Goal: Communication & Community: Share content

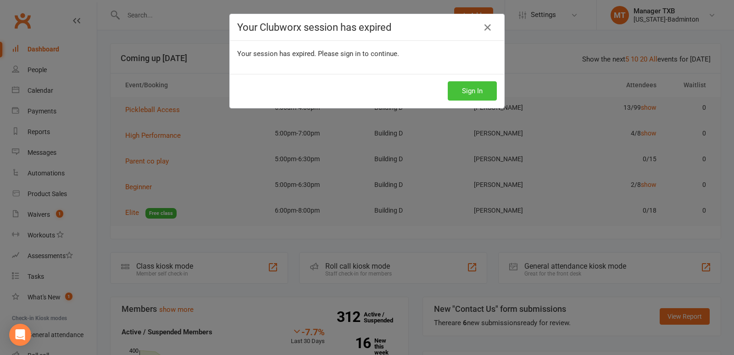
click at [462, 91] on button "Sign In" at bounding box center [472, 90] width 49 height 19
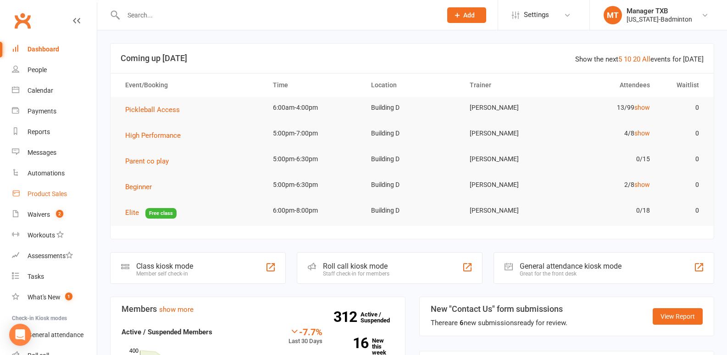
click at [38, 197] on div "Product Sales" at bounding box center [47, 193] width 39 height 7
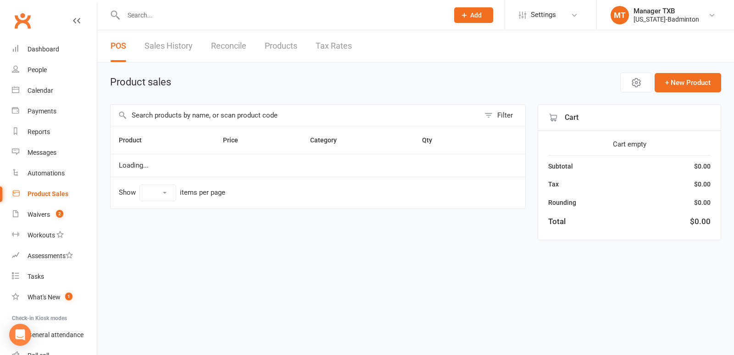
select select "100"
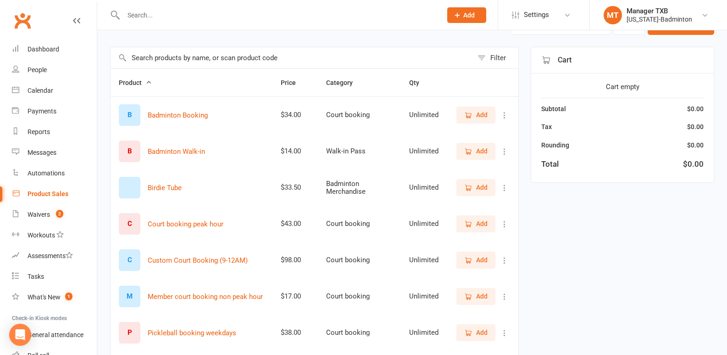
scroll to position [63, 0]
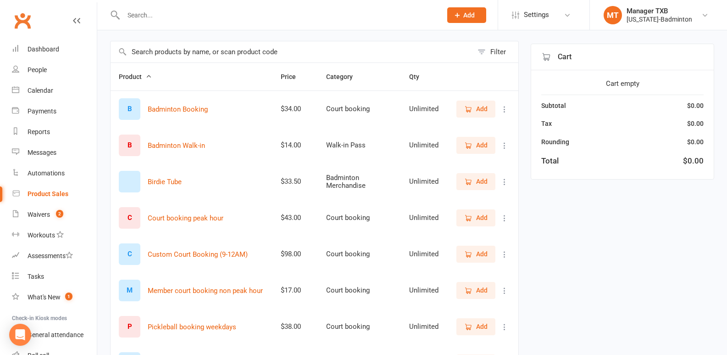
click at [473, 293] on span "Add" at bounding box center [475, 290] width 23 height 10
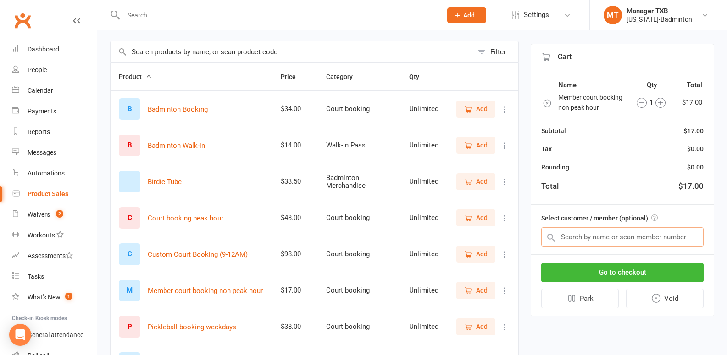
click at [573, 242] on input "text" at bounding box center [623, 236] width 162 height 19
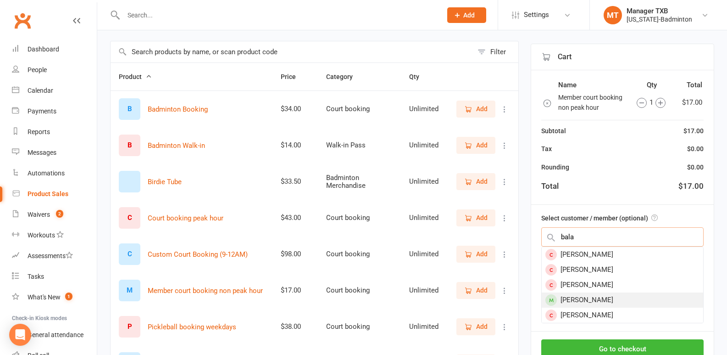
type input "bala"
click at [617, 302] on div "[PERSON_NAME]" at bounding box center [623, 299] width 162 height 15
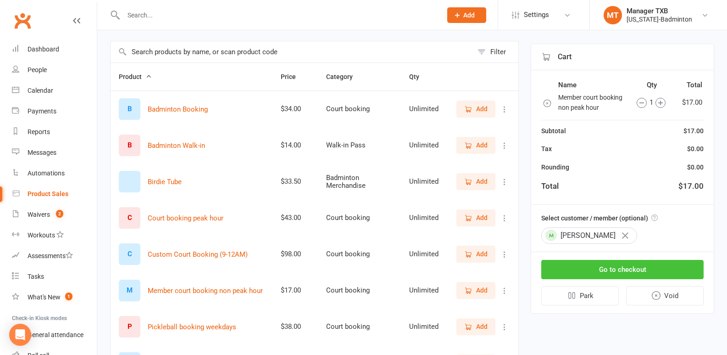
click at [611, 270] on button "Go to checkout" at bounding box center [623, 269] width 162 height 19
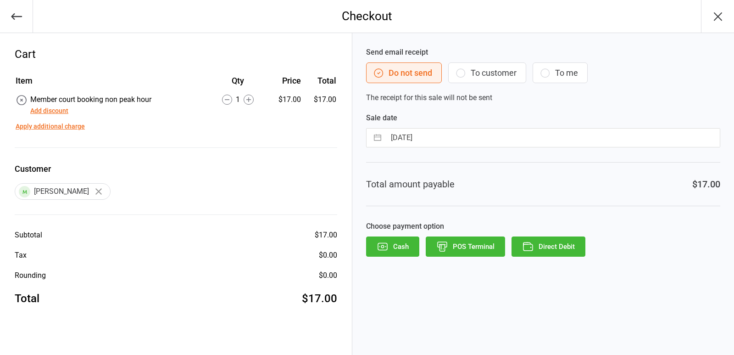
click at [555, 244] on button "Direct Debit" at bounding box center [549, 246] width 74 height 20
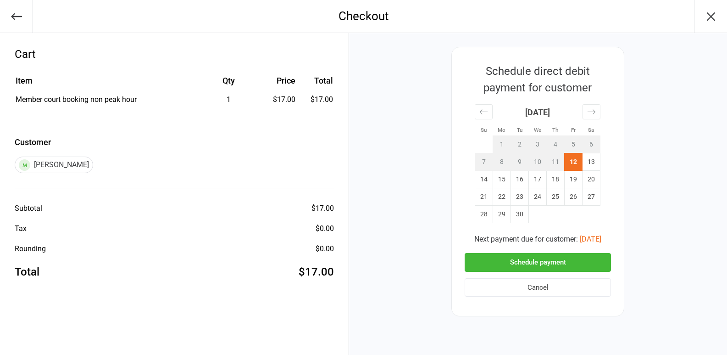
click at [533, 284] on button "Cancel" at bounding box center [538, 287] width 146 height 19
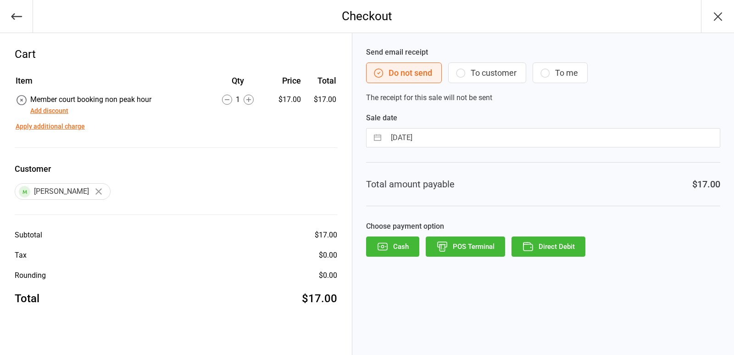
click at [541, 247] on button "Direct Debit" at bounding box center [549, 246] width 74 height 20
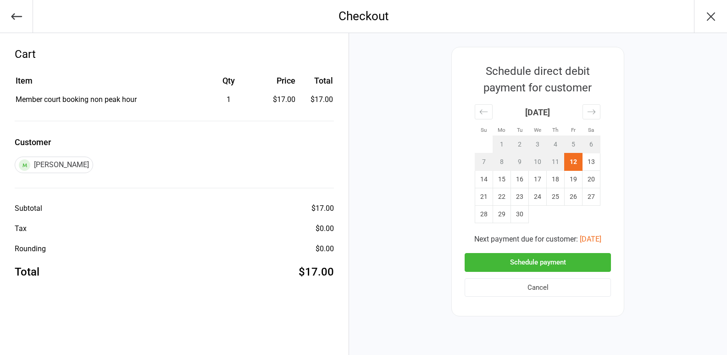
click at [526, 261] on button "Schedule payment" at bounding box center [538, 262] width 146 height 19
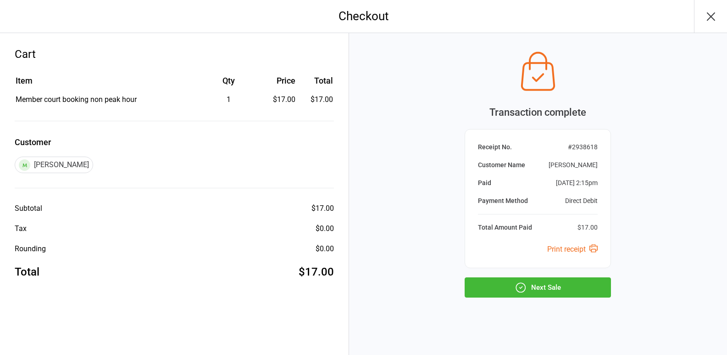
click at [717, 19] on icon "button" at bounding box center [711, 16] width 15 height 15
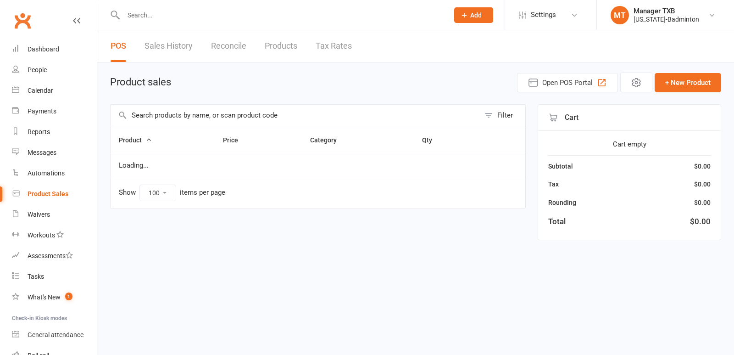
select select "100"
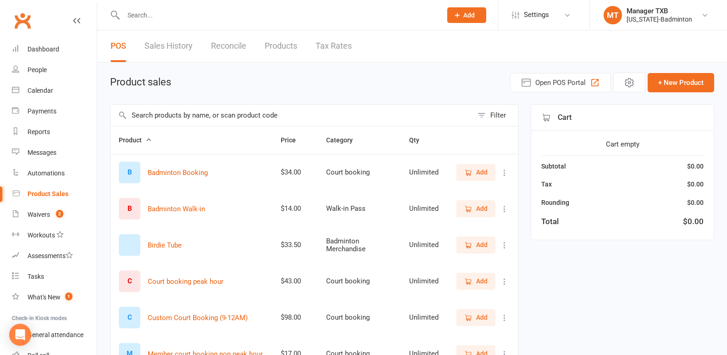
click at [139, 17] on input "text" at bounding box center [278, 15] width 315 height 13
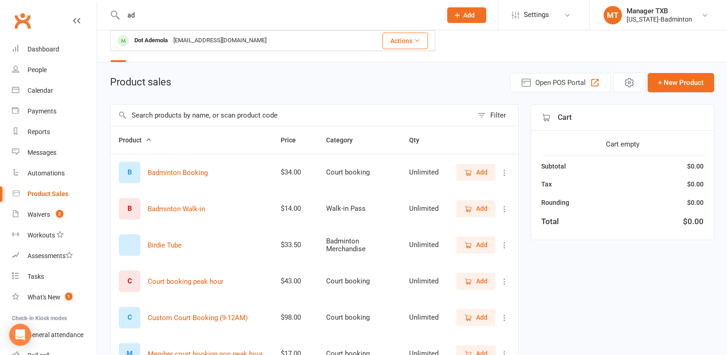
type input "a"
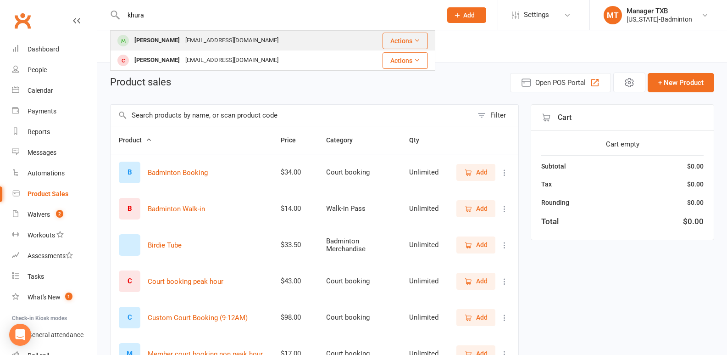
type input "khura"
click at [185, 35] on div "[EMAIL_ADDRESS][DOMAIN_NAME]" at bounding box center [232, 40] width 99 height 13
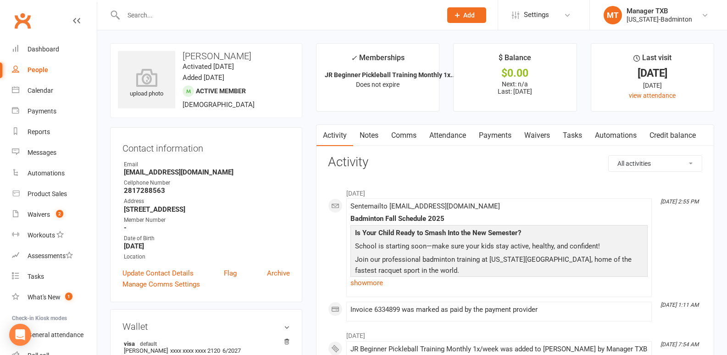
click at [142, 159] on div "Contact information Owner Email Anutarun1@gmail.com Cellphone Number 2817288563…" at bounding box center [206, 214] width 192 height 175
click at [290, 12] on input "text" at bounding box center [278, 15] width 315 height 13
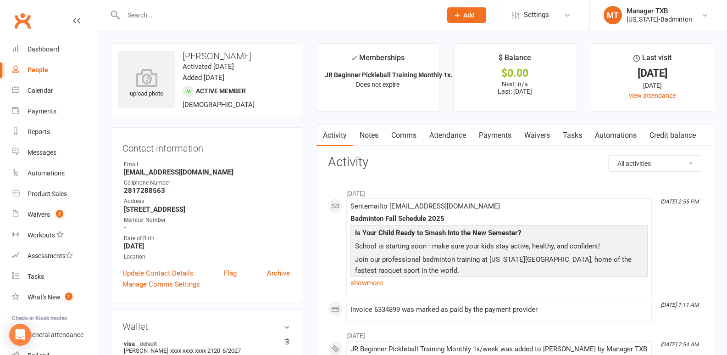
click at [290, 12] on input "text" at bounding box center [278, 15] width 315 height 13
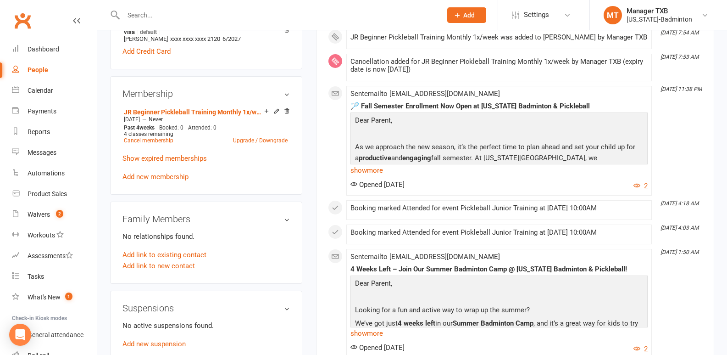
scroll to position [313, 0]
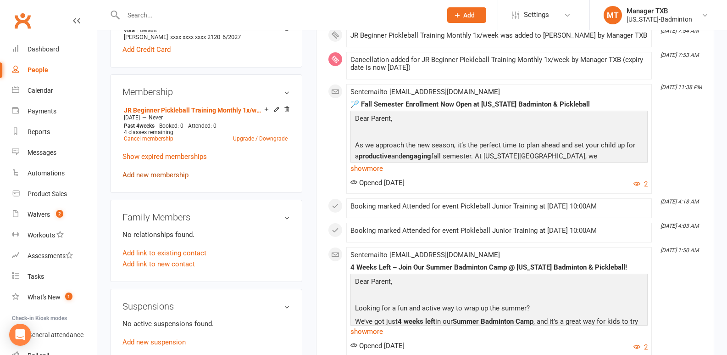
click at [163, 176] on link "Add new membership" at bounding box center [156, 175] width 66 height 8
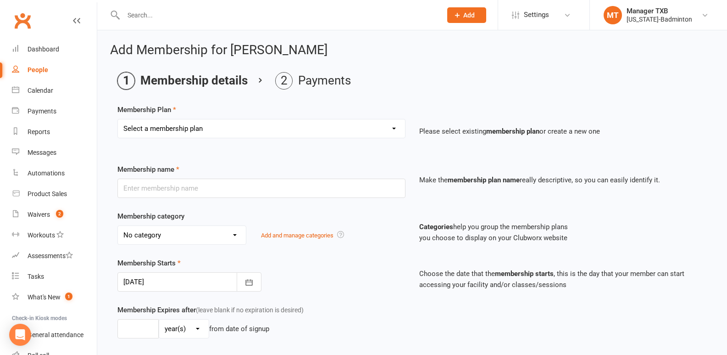
click at [243, 127] on select "Select a membership plan Create new Membership Plan Badminton Walk-in Pass 1 Vi…" at bounding box center [261, 128] width 287 height 18
select select "79"
click at [118, 119] on select "Select a membership plan Create new Membership Plan Badminton Walk-in Pass 1 Vi…" at bounding box center [261, 128] width 287 height 18
type input "JR Beginner Pickleball Training Monthly 1x/week"
select select "13"
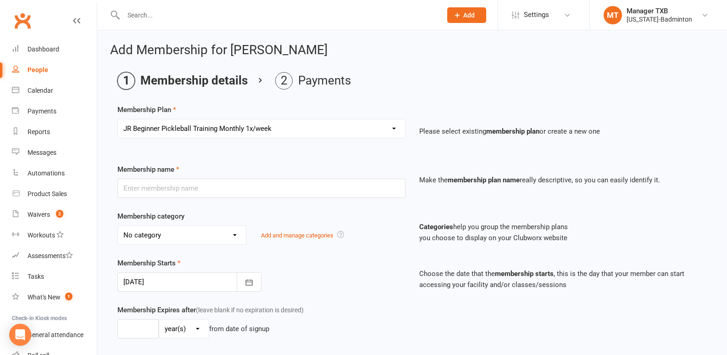
type input "0"
type input "4"
click at [252, 286] on icon "button" at bounding box center [249, 282] width 9 height 9
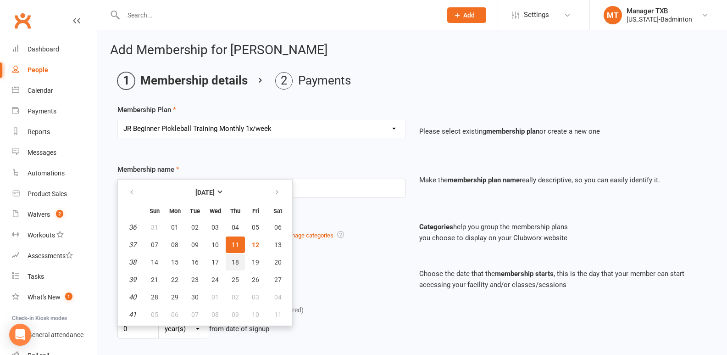
click at [239, 262] on button "18" at bounding box center [235, 262] width 19 height 17
type input "18 Sep 2025"
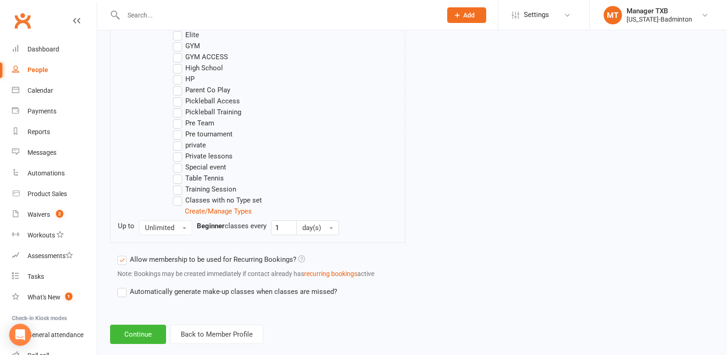
scroll to position [549, 0]
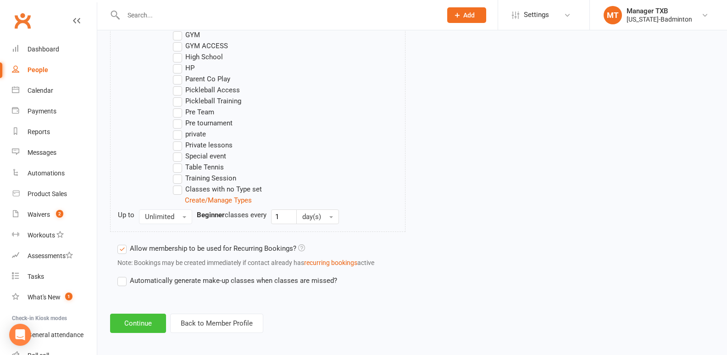
click at [131, 327] on button "Continue" at bounding box center [138, 322] width 56 height 19
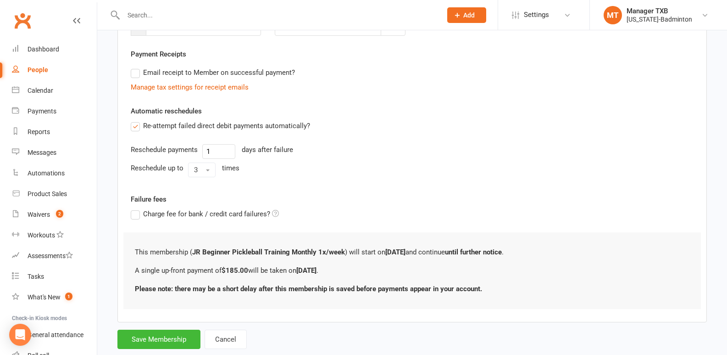
scroll to position [182, 0]
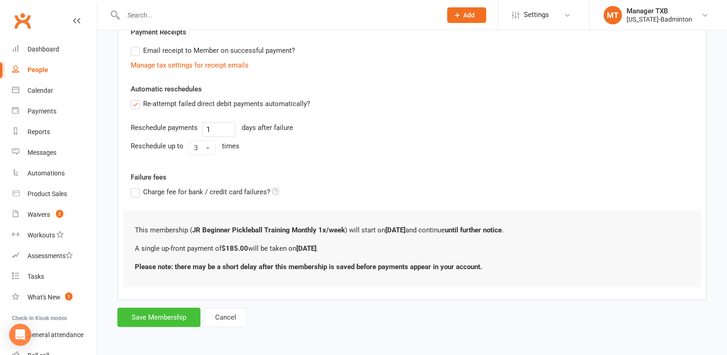
click at [146, 318] on button "Save Membership" at bounding box center [158, 316] width 83 height 19
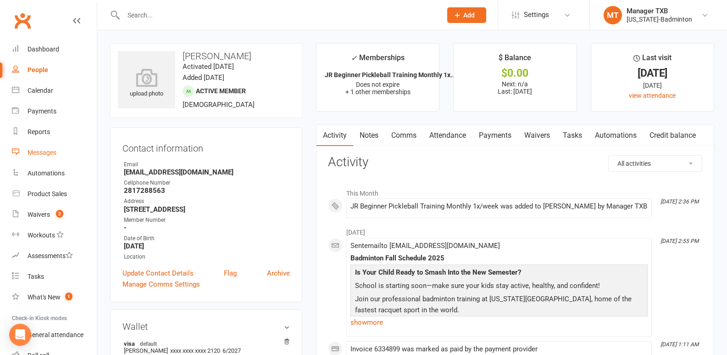
click at [41, 153] on div "Messages" at bounding box center [42, 152] width 29 height 7
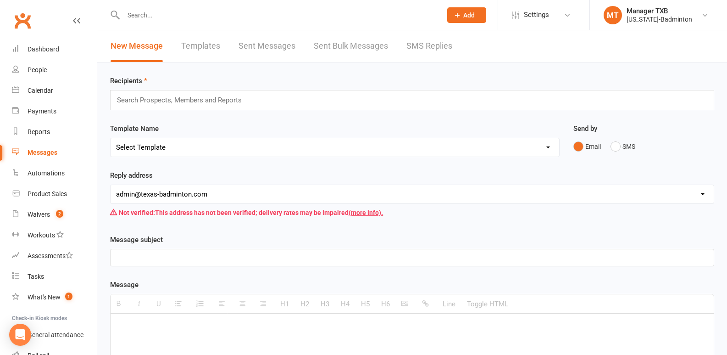
click at [41, 153] on div "Messages" at bounding box center [43, 152] width 30 height 7
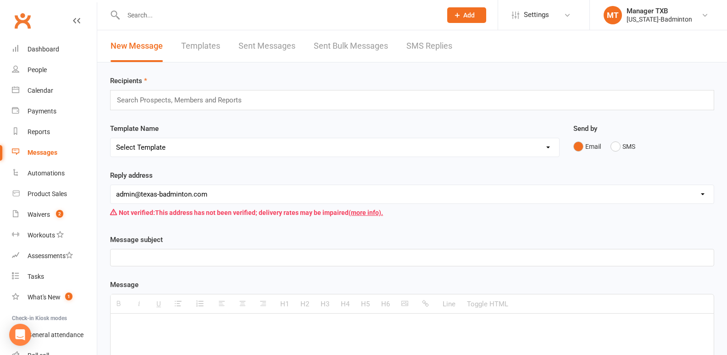
click at [158, 101] on input "text" at bounding box center [183, 100] width 134 height 12
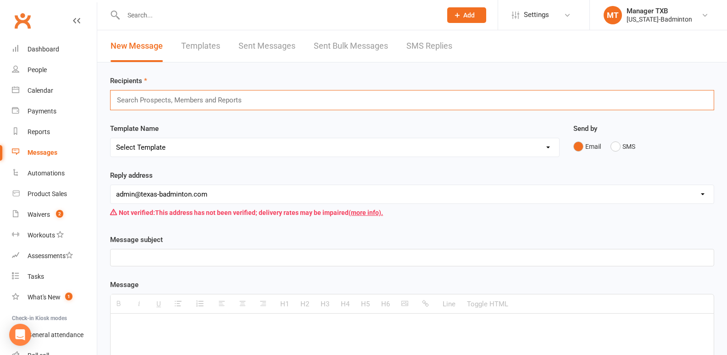
click at [131, 97] on input "text" at bounding box center [183, 100] width 134 height 12
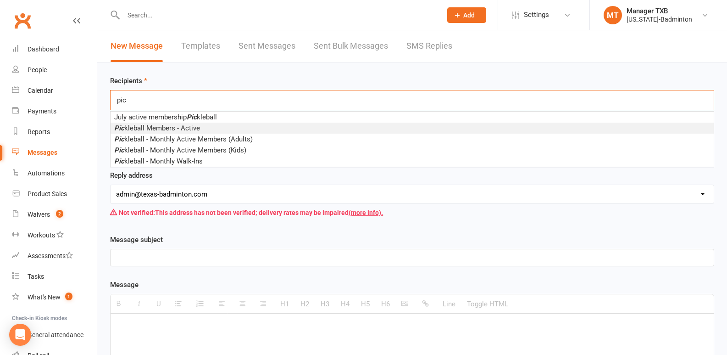
type input "pic"
click at [197, 127] on span "Pic kleball Members - Active" at bounding box center [157, 128] width 86 height 8
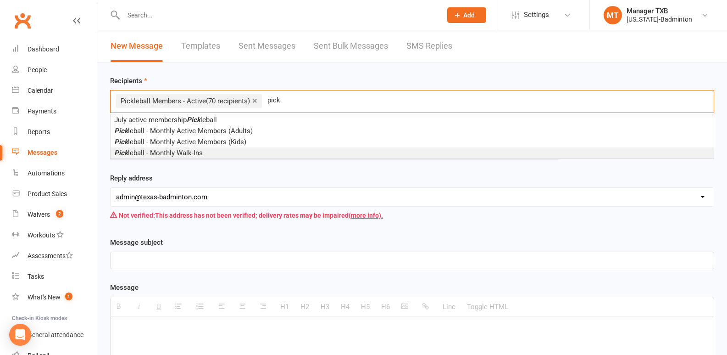
type input "pick"
click at [159, 154] on span "Pick leball - Monthly Walk-Ins" at bounding box center [158, 153] width 89 height 8
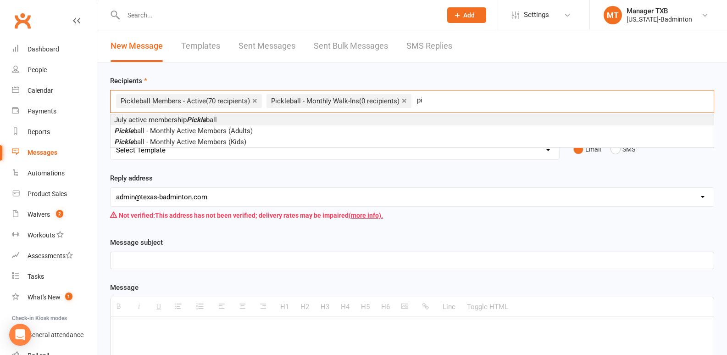
type input "p"
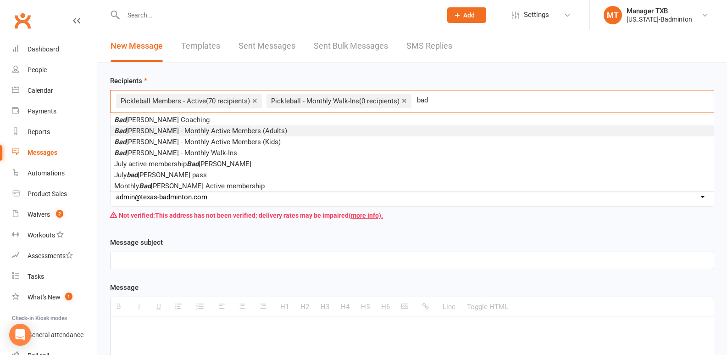
type input "bad"
click at [240, 131] on span "Bad minton - Monthly Active Members (Adults)" at bounding box center [200, 131] width 173 height 8
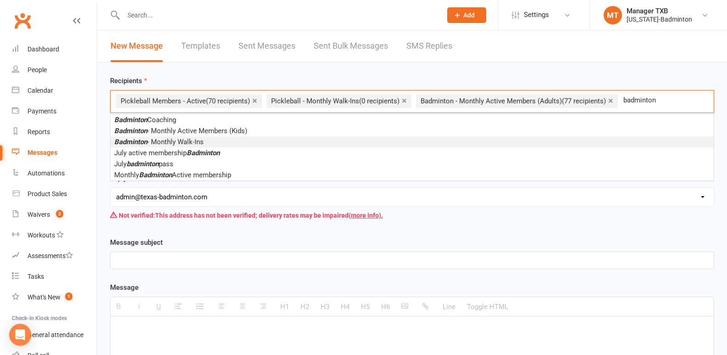
type input "badminton"
click at [133, 141] on em "Badminton" at bounding box center [130, 142] width 33 height 8
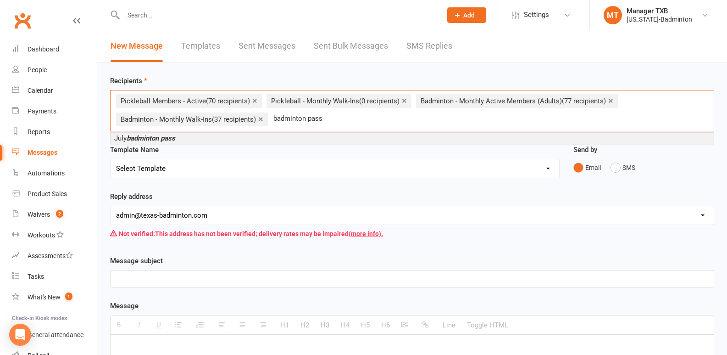
type input "badminton pass"
click at [173, 140] on em "badminton pass" at bounding box center [151, 138] width 49 height 8
type input "coaching"
click at [185, 140] on li "Badminton Coaching" at bounding box center [412, 138] width 603 height 11
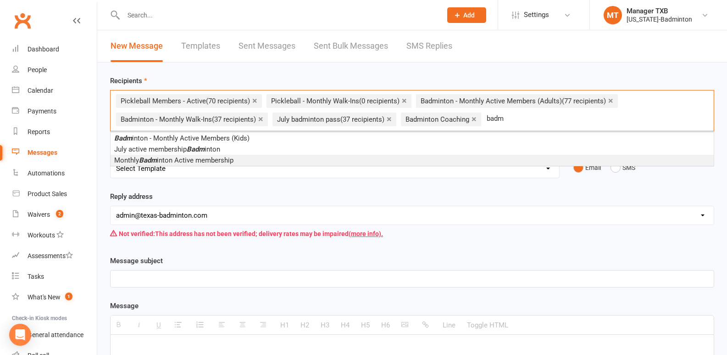
type input "badm"
click at [189, 156] on span "Monthly Badm inton Active membership" at bounding box center [173, 160] width 119 height 8
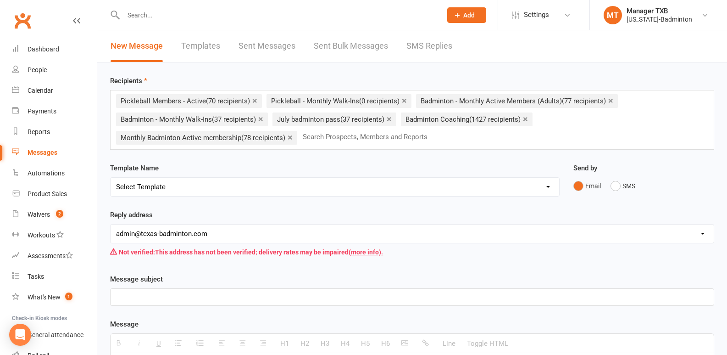
click at [190, 300] on p at bounding box center [412, 296] width 592 height 11
drag, startPoint x: 208, startPoint y: 298, endPoint x: 93, endPoint y: 287, distance: 116.2
click at [93, 287] on ui-view "Prospect Member Non-attending contact Class / event Appointment Task Membership…" at bounding box center [363, 315] width 727 height 627
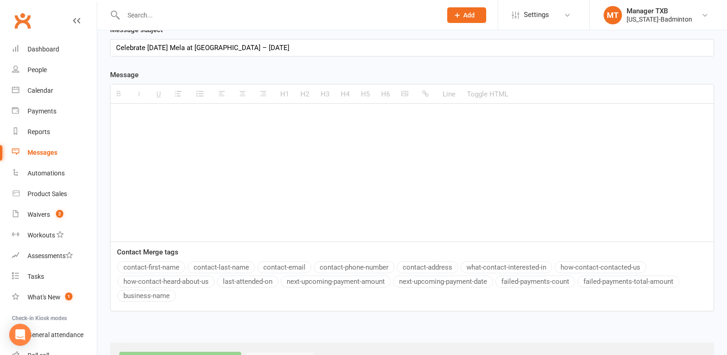
scroll to position [249, 0]
click at [195, 134] on div at bounding box center [412, 173] width 603 height 138
paste div
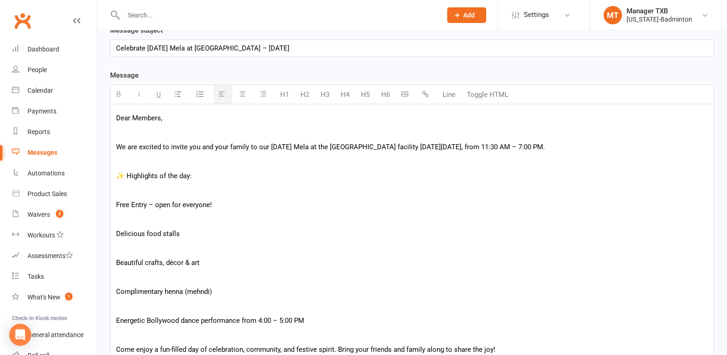
click at [195, 134] on p at bounding box center [412, 132] width 592 height 11
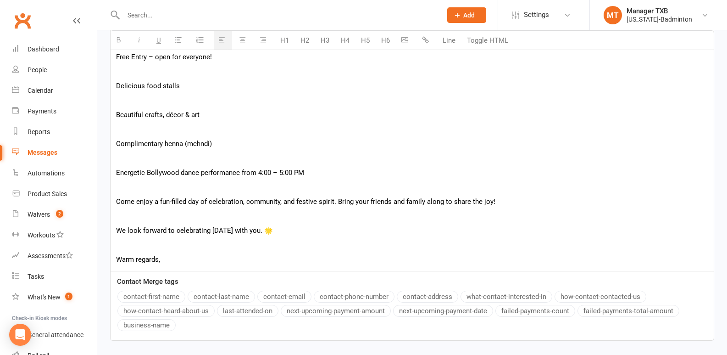
scroll to position [408, 0]
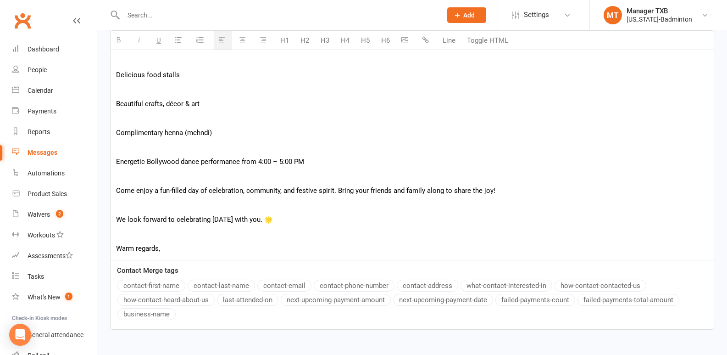
click at [219, 129] on p "Complimentary henna (mehndi)" at bounding box center [412, 132] width 592 height 11
drag, startPoint x: 164, startPoint y: 132, endPoint x: 111, endPoint y: 128, distance: 52.9
click at [111, 128] on div "Dear Members, We are excited to invite you and your family to our Diwali Mela a…" at bounding box center [412, 102] width 603 height 314
click at [195, 136] on p "Henna (mehndi) - Free" at bounding box center [412, 132] width 592 height 11
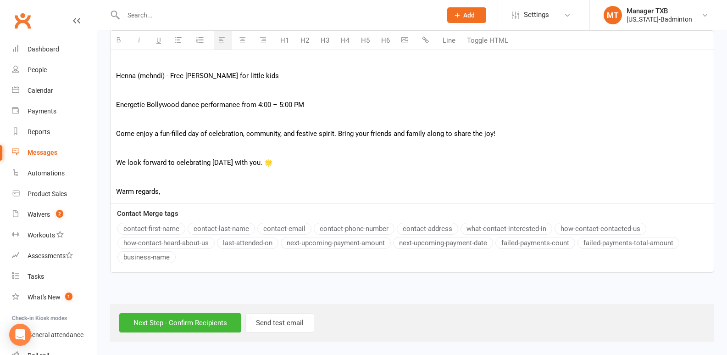
click at [329, 164] on p "We look forward to celebrating Diwali with you. 🌟" at bounding box center [412, 162] width 592 height 11
drag, startPoint x: 248, startPoint y: 161, endPoint x: 112, endPoint y: 162, distance: 136.3
click at [112, 162] on div "Dear Members, We are excited to invite you and your family to our Diwali Mela a…" at bounding box center [412, 45] width 603 height 314
click at [426, 39] on icon "button" at bounding box center [425, 39] width 7 height 7
click at [180, 184] on div "Dear Members, We are excited to invite you and your family to our Diwali Mela a…" at bounding box center [412, 45] width 603 height 314
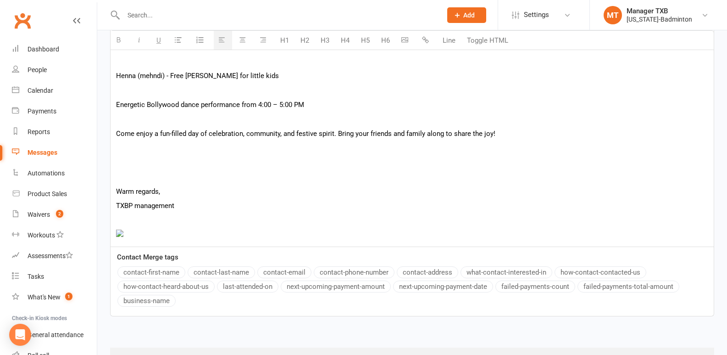
click at [119, 236] on img at bounding box center [119, 232] width 7 height 7
click at [121, 235] on img at bounding box center [119, 232] width 7 height 7
drag, startPoint x: 574, startPoint y: 140, endPoint x: 595, endPoint y: 137, distance: 21.7
click at [595, 137] on p "Come enjoy a fun-filled day of celebration, community, and festive spirit. Brin…" at bounding box center [412, 133] width 592 height 11
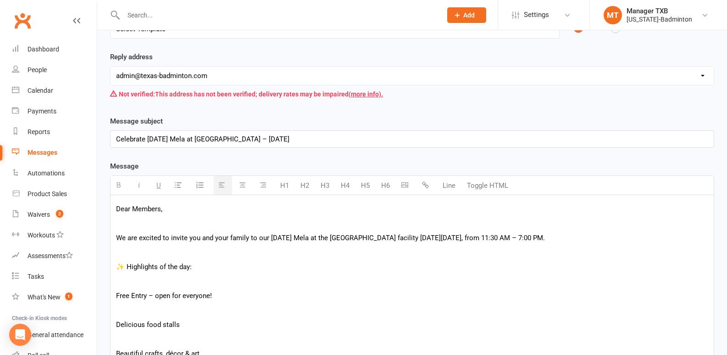
scroll to position [151, 0]
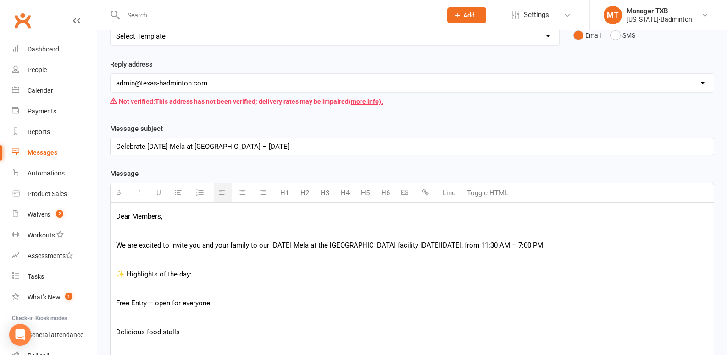
click at [406, 193] on icon "button" at bounding box center [405, 192] width 7 height 7
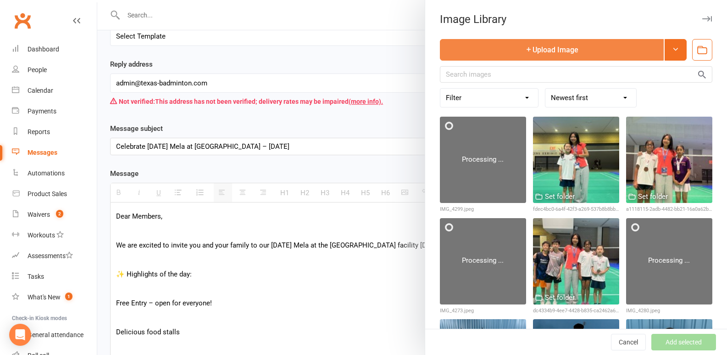
click at [552, 50] on button "Upload Image" at bounding box center [552, 50] width 224 height 22
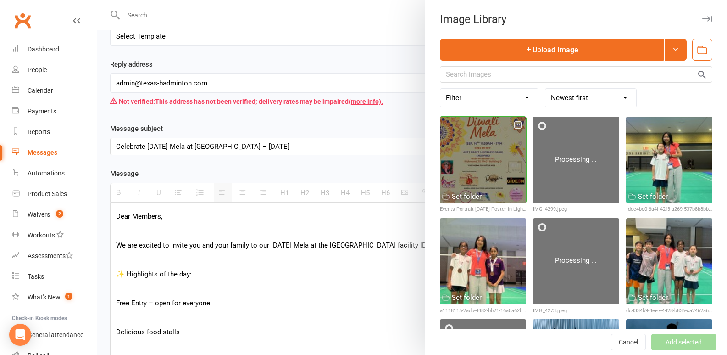
click at [476, 156] on div at bounding box center [483, 160] width 86 height 86
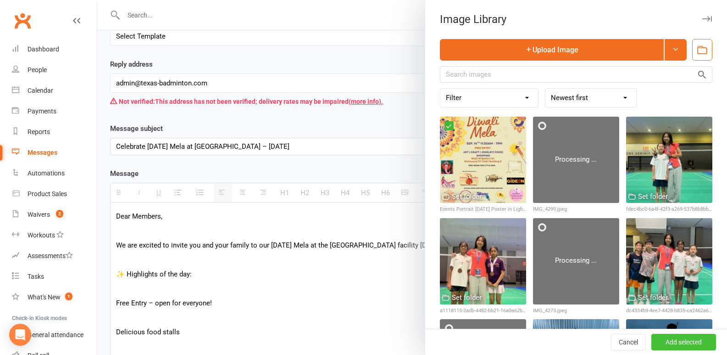
click at [667, 340] on button "Add selected" at bounding box center [684, 342] width 65 height 17
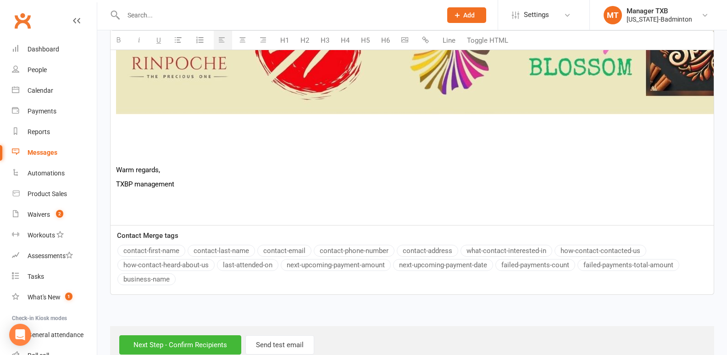
scroll to position [1436, 0]
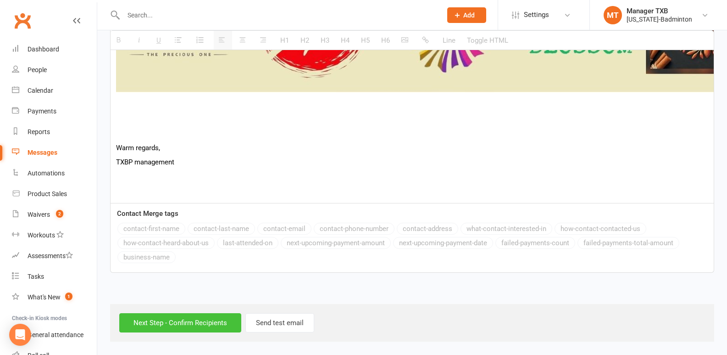
click at [168, 319] on input "Next Step - Confirm Recipients" at bounding box center [180, 322] width 122 height 19
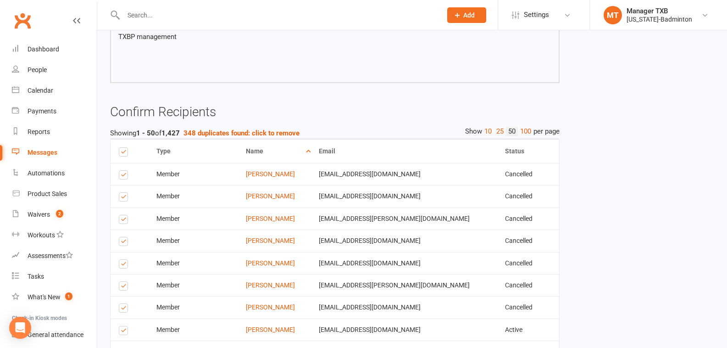
scroll to position [1418, 0]
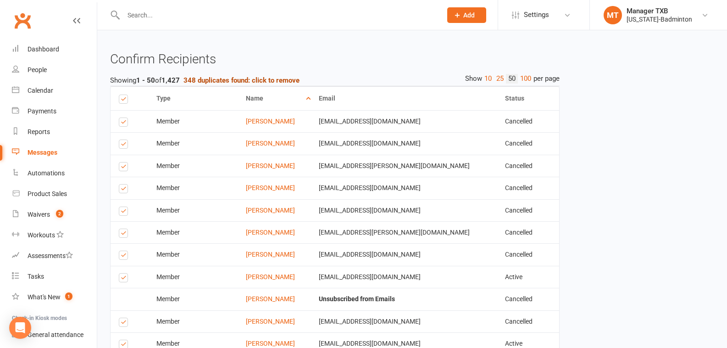
click at [291, 79] on strong "348 duplicates found: click to remove" at bounding box center [242, 80] width 116 height 8
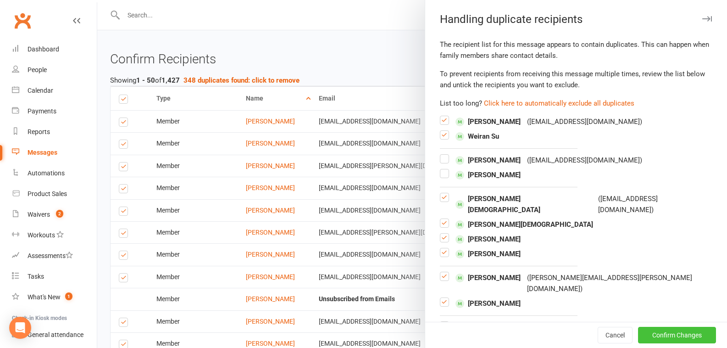
click at [657, 334] on button "Confirm Changes" at bounding box center [677, 335] width 78 height 17
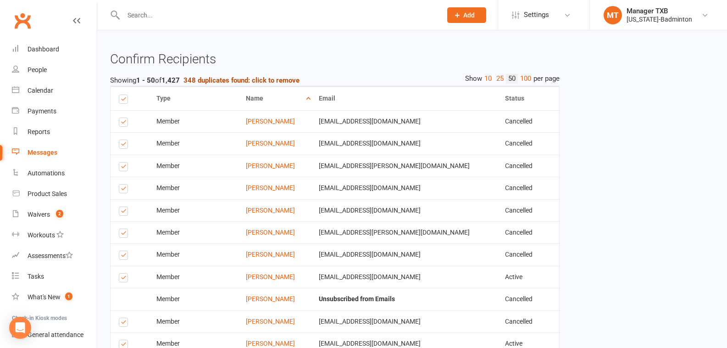
click at [231, 80] on strong "348 duplicates found: click to remove" at bounding box center [242, 80] width 116 height 8
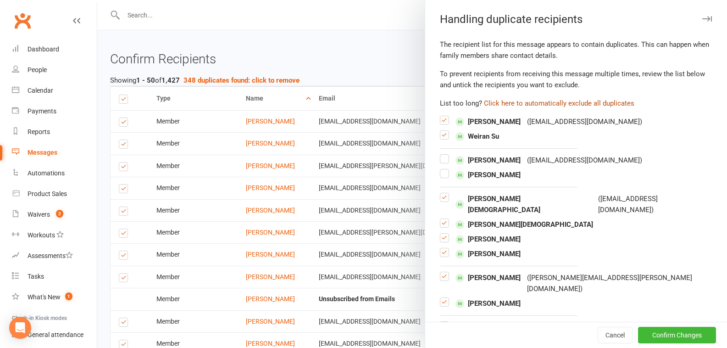
click at [513, 103] on button "Click here to automatically exclude all duplicates" at bounding box center [559, 103] width 151 height 11
click at [684, 328] on button "Confirm Changes" at bounding box center [677, 335] width 78 height 17
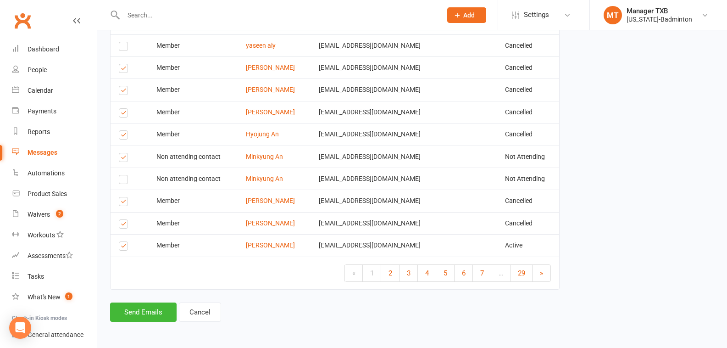
scroll to position [2272, 0]
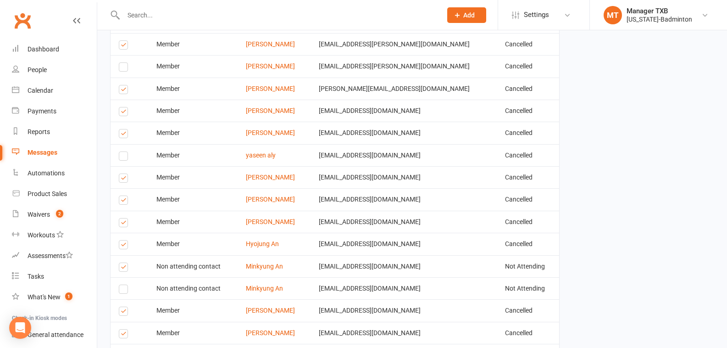
click at [122, 268] on label at bounding box center [125, 268] width 12 height 0
click at [122, 263] on input "checkbox" at bounding box center [122, 263] width 6 height 0
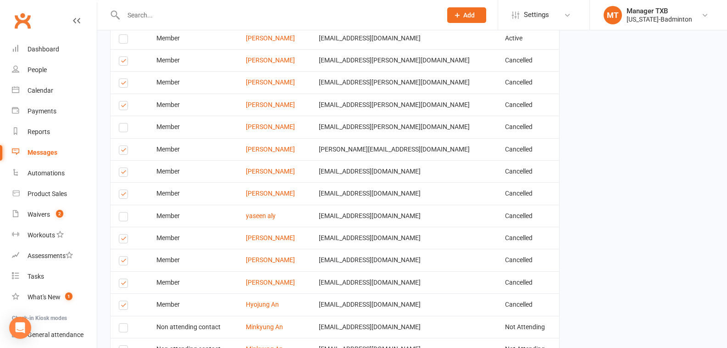
scroll to position [2382, 0]
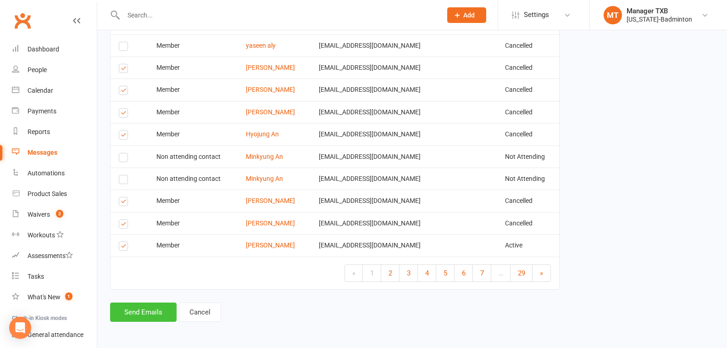
click at [141, 315] on button "Send Emails" at bounding box center [143, 311] width 67 height 19
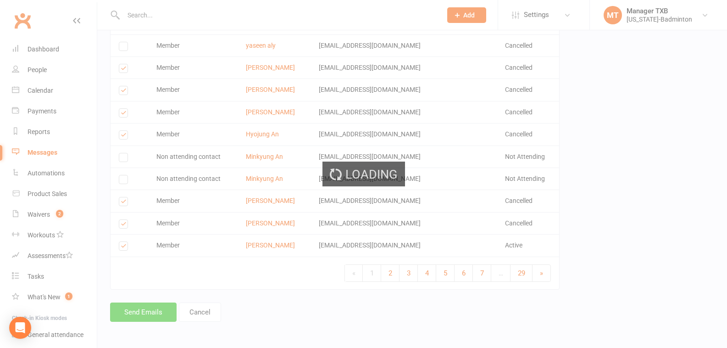
scroll to position [2378, 0]
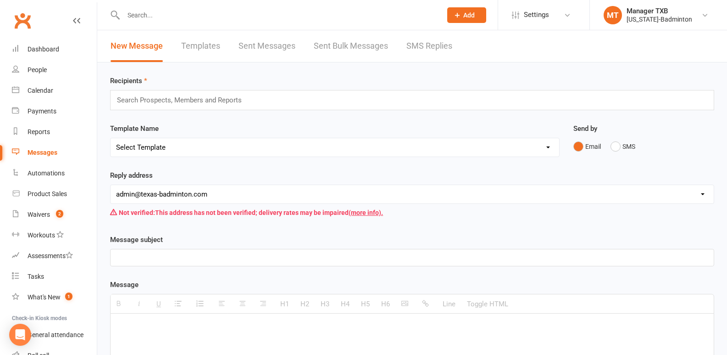
click at [358, 39] on link "Sent Bulk Messages" at bounding box center [351, 46] width 74 height 32
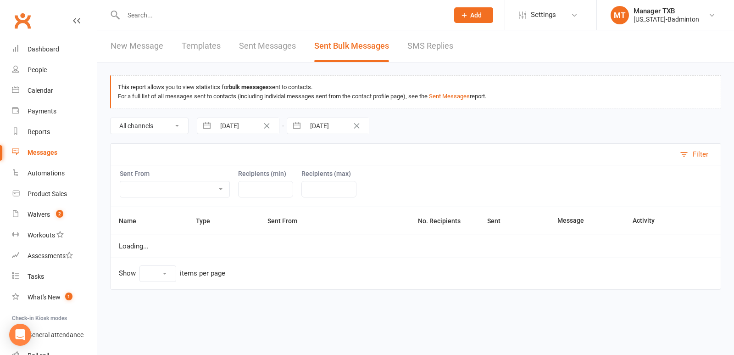
select select "10"
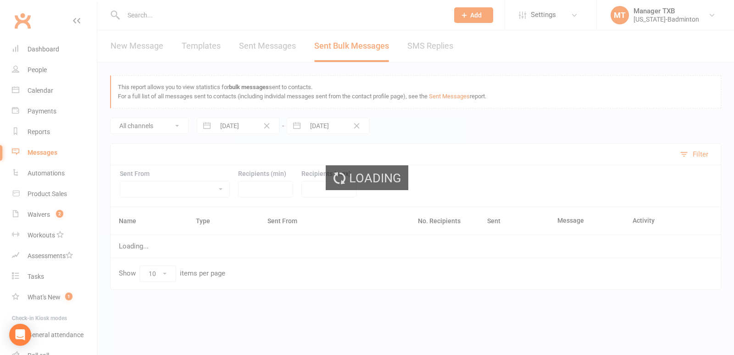
click at [358, 39] on div "Loading" at bounding box center [367, 177] width 734 height 355
